Goal: Book appointment/travel/reservation

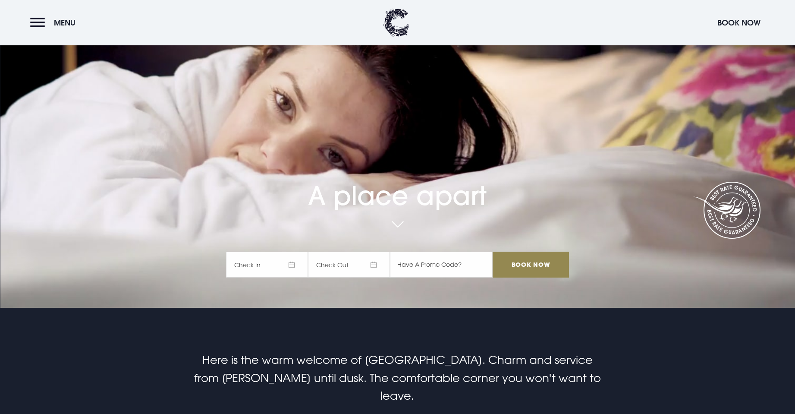
scroll to position [129, 0]
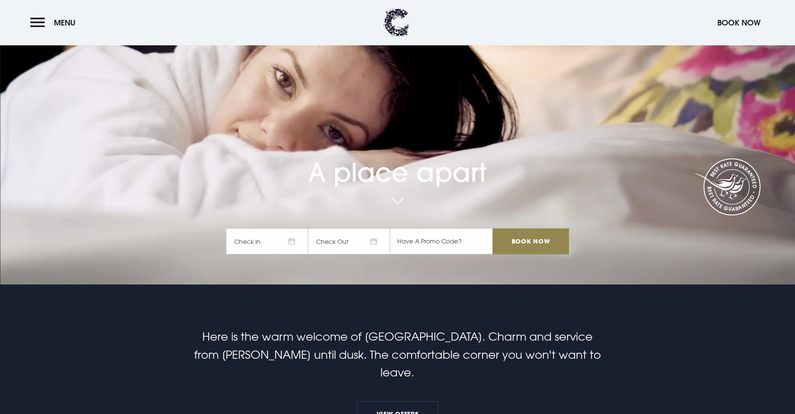
click at [292, 240] on span "Check In" at bounding box center [267, 241] width 82 height 26
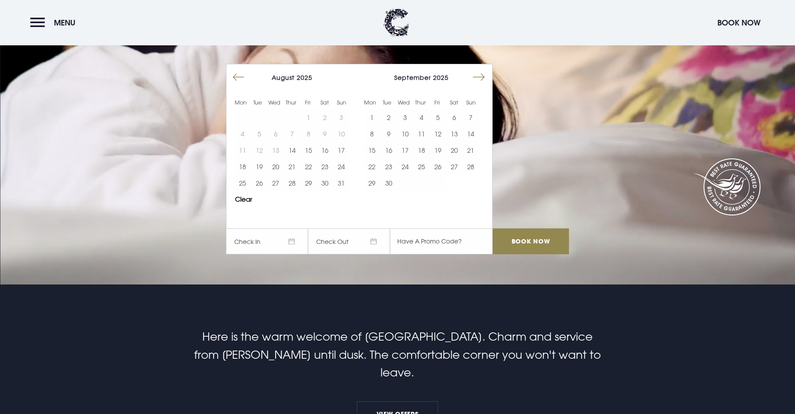
click at [486, 76] on button "Move forward to switch to the next month." at bounding box center [479, 77] width 16 height 16
click at [460, 151] on button "18" at bounding box center [454, 150] width 16 height 16
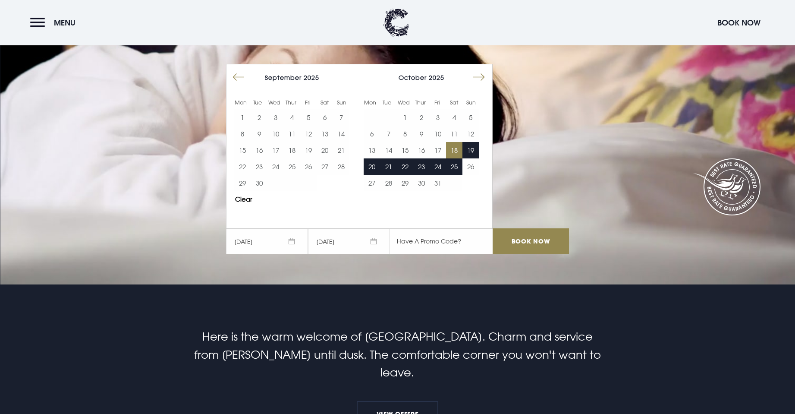
click at [439, 239] on input "text" at bounding box center [441, 241] width 103 height 26
paste input "RORY20"
click at [446, 242] on input "RORY20" at bounding box center [441, 241] width 103 height 26
click at [443, 247] on input "RORY20" at bounding box center [441, 241] width 103 height 26
type input "RORY20"
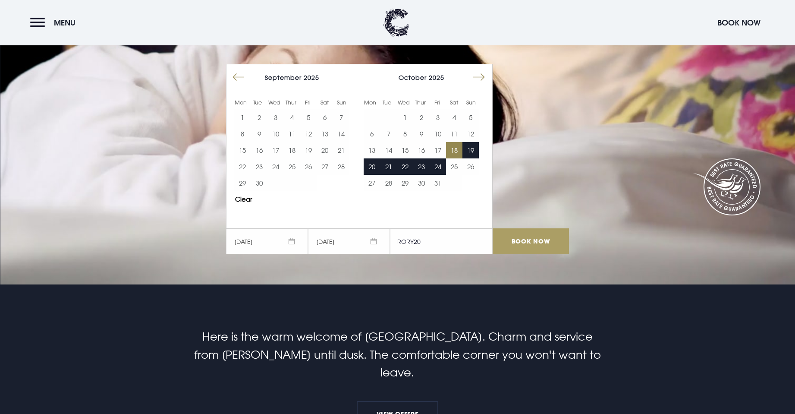
click at [527, 244] on input "Book Now" at bounding box center [531, 241] width 76 height 26
